Goal: Transaction & Acquisition: Purchase product/service

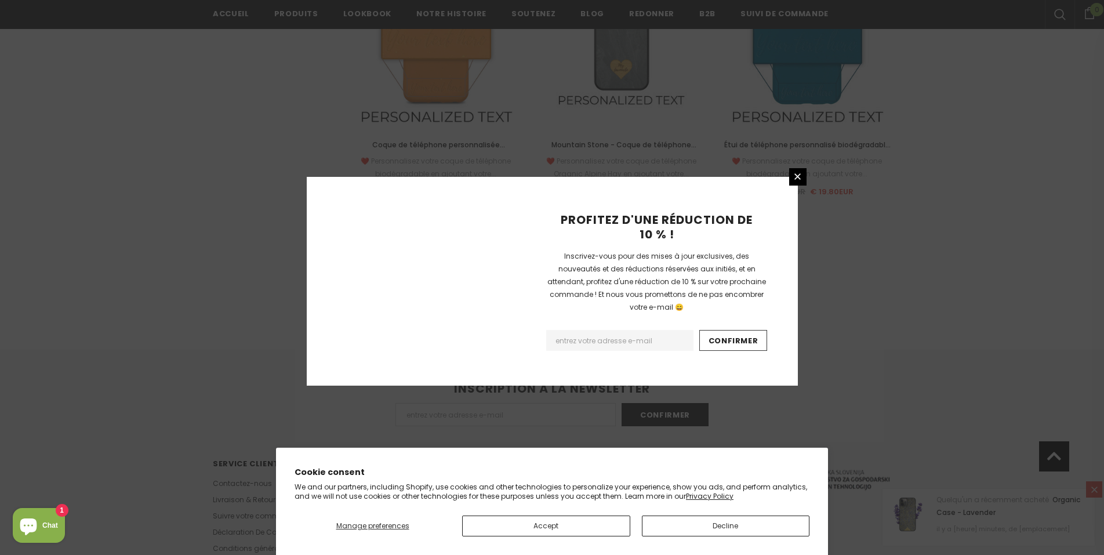
scroll to position [1278, 0]
